Goal: Transaction & Acquisition: Book appointment/travel/reservation

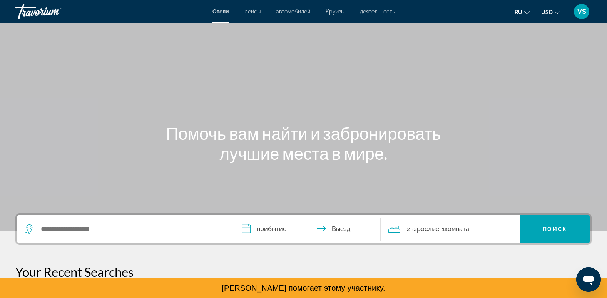
click at [519, 9] on button "ru English Español Français Italiano Português русский" at bounding box center [522, 12] width 15 height 11
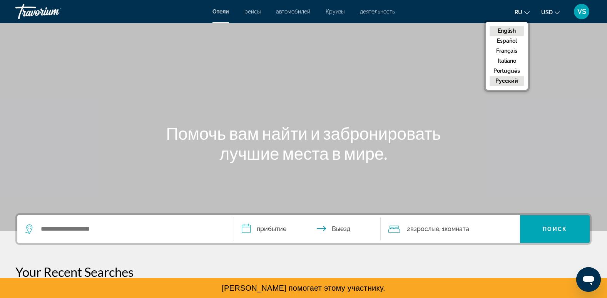
click at [507, 28] on button "English" at bounding box center [507, 31] width 34 height 10
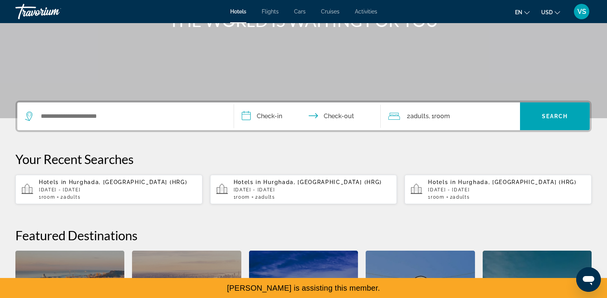
scroll to position [115, 0]
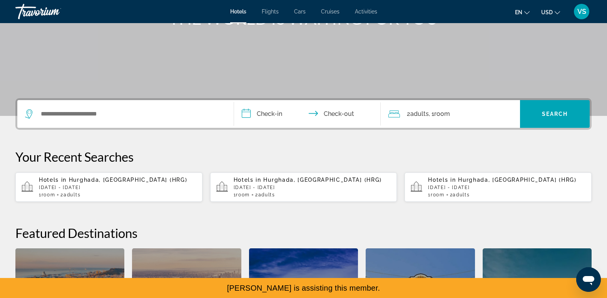
click at [113, 183] on div "Hotels in [GEOGRAPHIC_DATA], [GEOGRAPHIC_DATA] (HRG) [DATE] - [DATE] 1 Room roo…" at bounding box center [117, 187] width 157 height 21
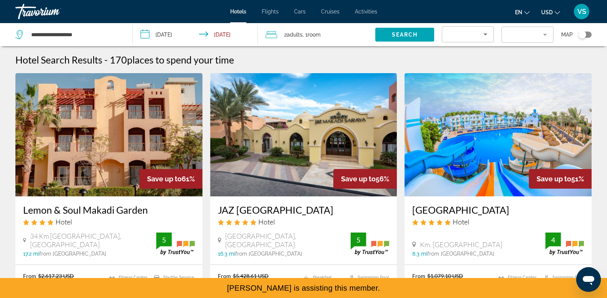
scroll to position [45, 0]
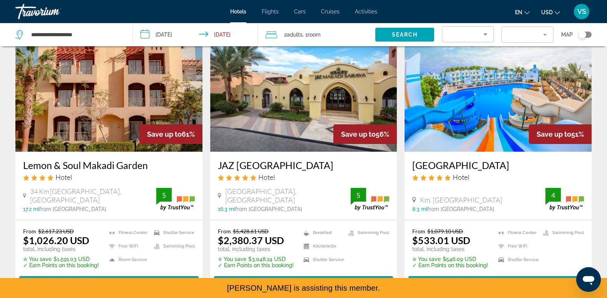
click at [116, 120] on img "Main content" at bounding box center [108, 89] width 187 height 123
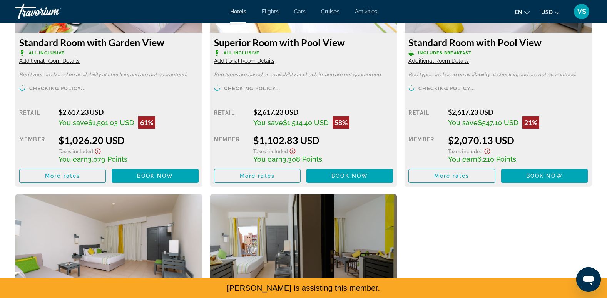
scroll to position [1160, 0]
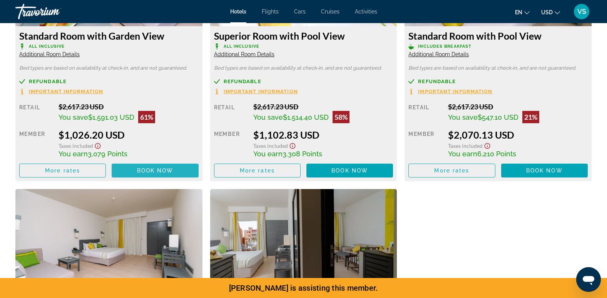
click at [169, 167] on span "Book now" at bounding box center [155, 170] width 37 height 6
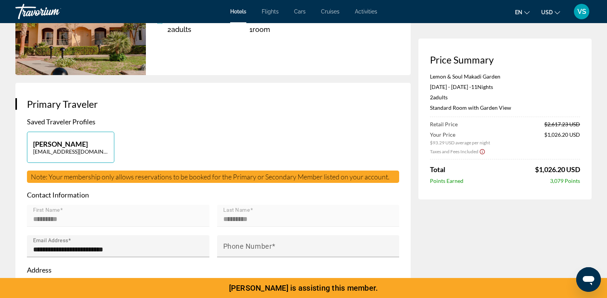
scroll to position [114, 0]
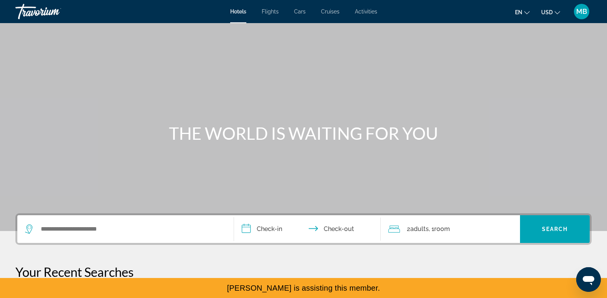
click at [585, 17] on div "MB" at bounding box center [581, 11] width 15 height 15
